Goal: Find specific page/section: Find specific page/section

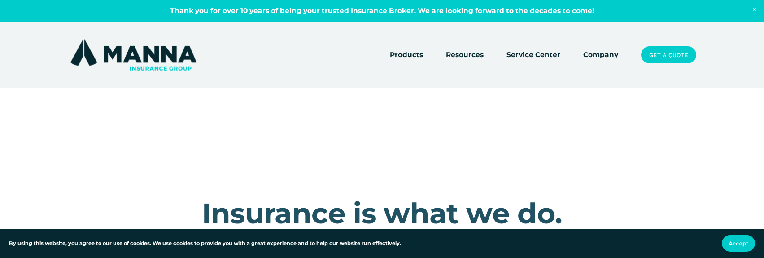
click at [603, 57] on link "Company" at bounding box center [600, 54] width 35 height 13
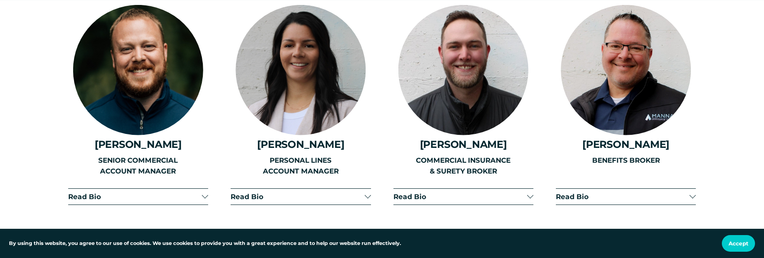
scroll to position [1436, 0]
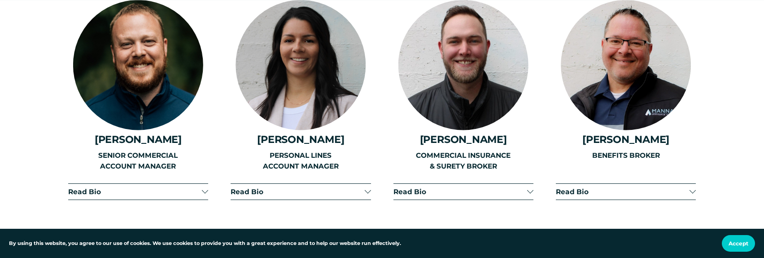
click at [634, 187] on span "Read Bio" at bounding box center [623, 191] width 134 height 9
